Goal: Navigation & Orientation: Find specific page/section

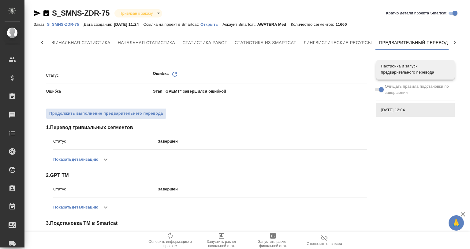
scroll to position [0, 3]
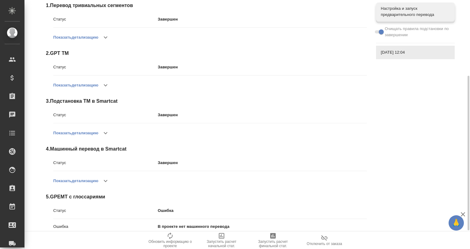
scroll to position [152, 0]
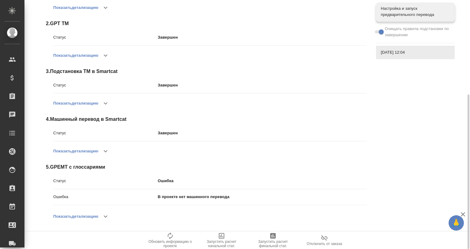
click at [109, 212] on icon "button" at bounding box center [105, 215] width 7 height 7
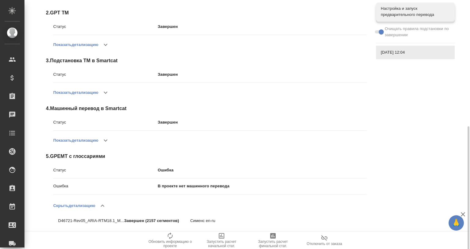
scroll to position [183, 0]
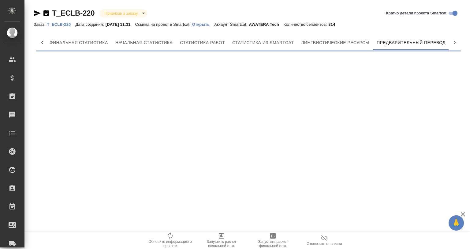
scroll to position [0, 3]
